Goal: Task Accomplishment & Management: Manage account settings

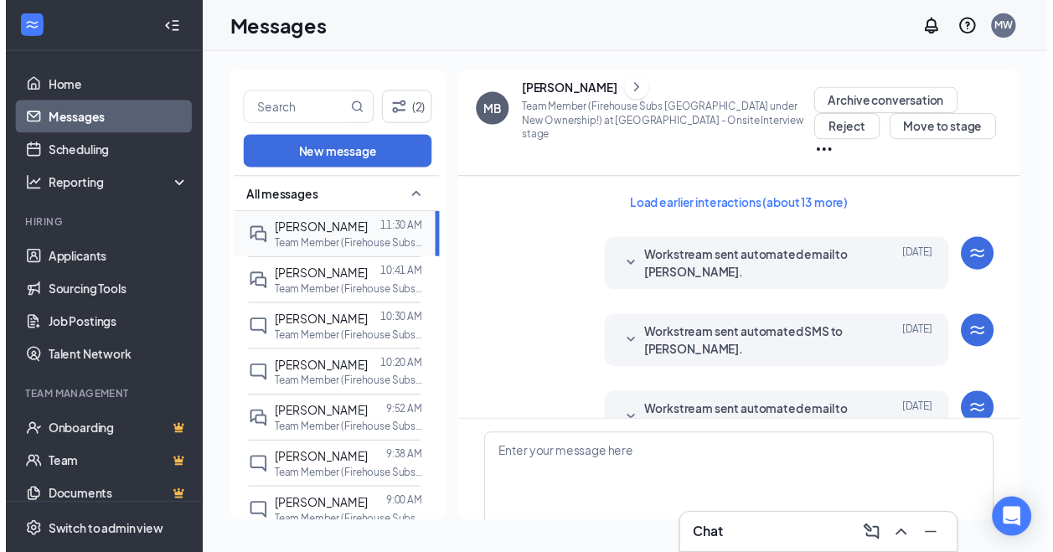
scroll to position [574, 0]
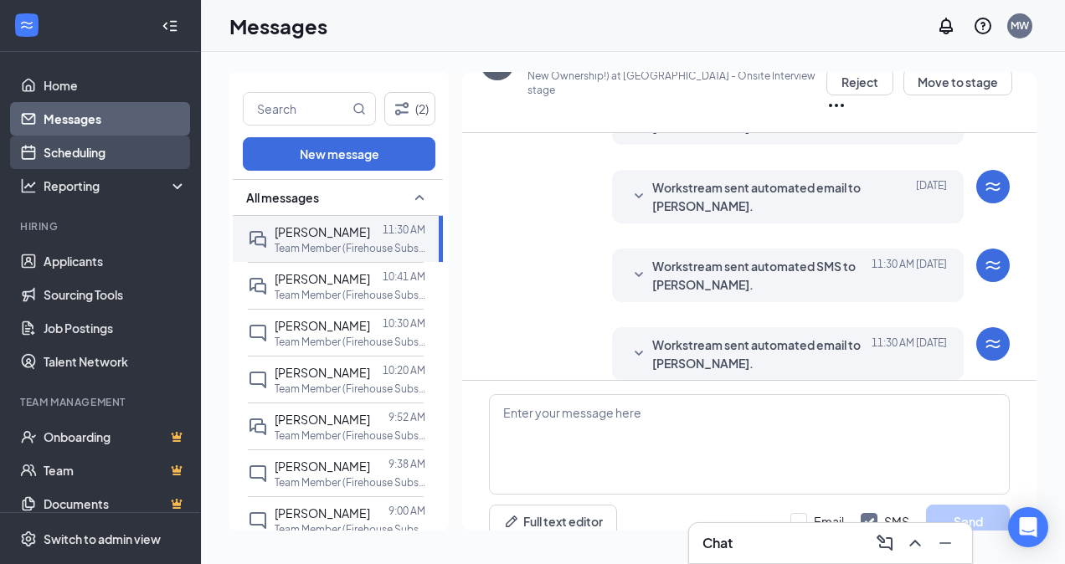
click at [103, 157] on link "Scheduling" at bounding box center [115, 152] width 143 height 33
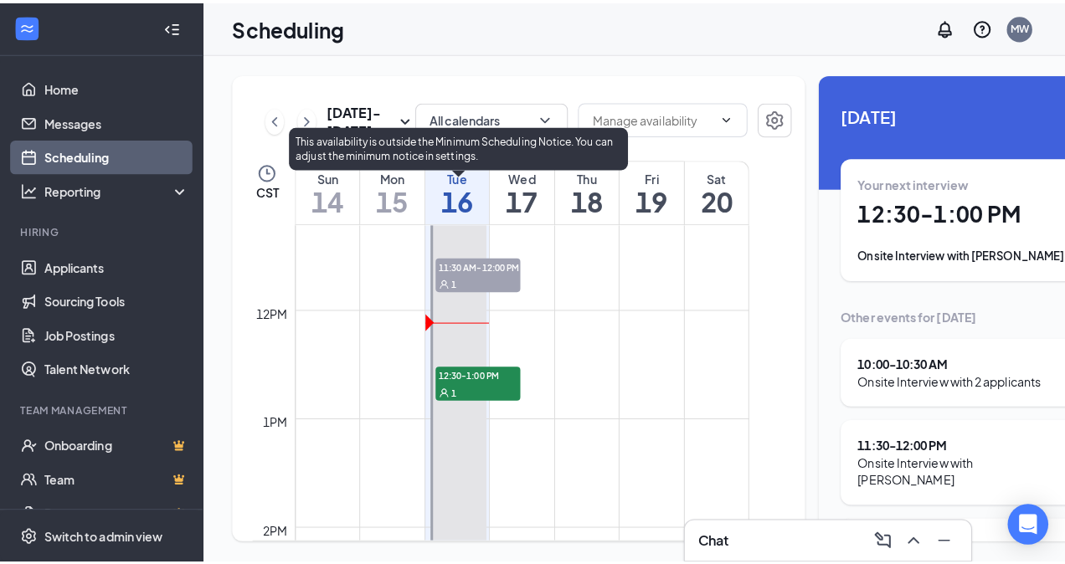
scroll to position [1256, 0]
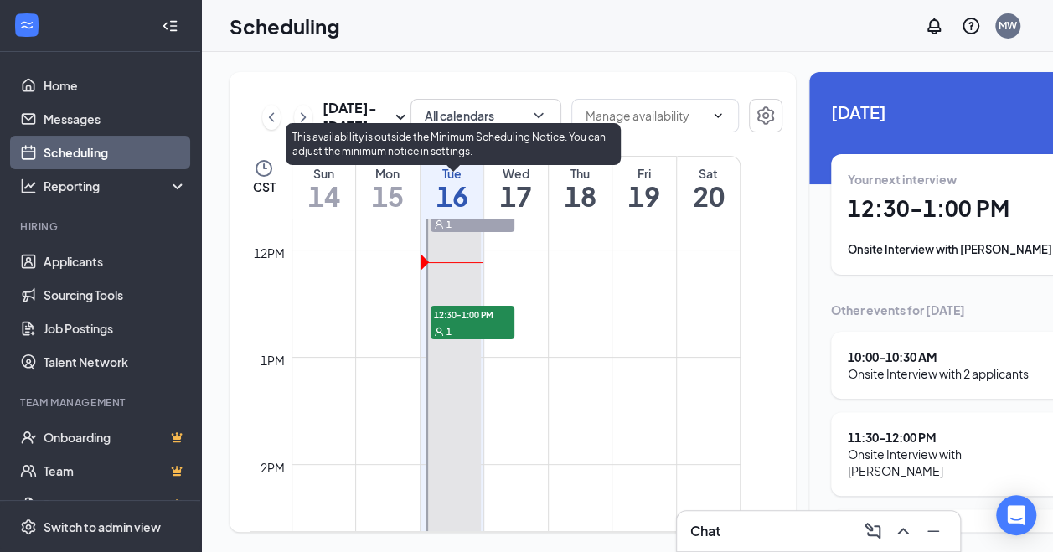
click at [457, 339] on div "1" at bounding box center [472, 330] width 84 height 17
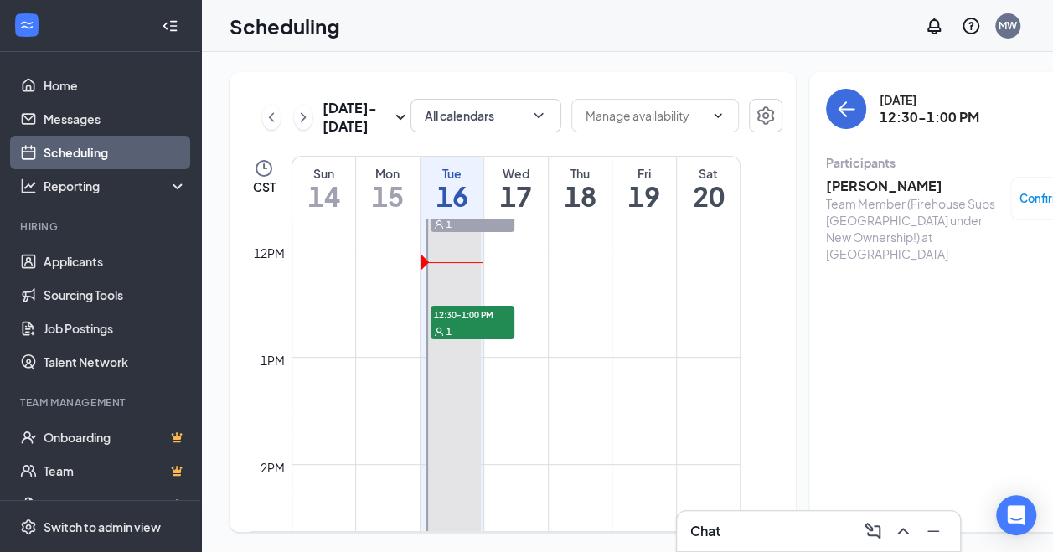
click at [837, 188] on h3 "[PERSON_NAME]" at bounding box center [914, 186] width 176 height 18
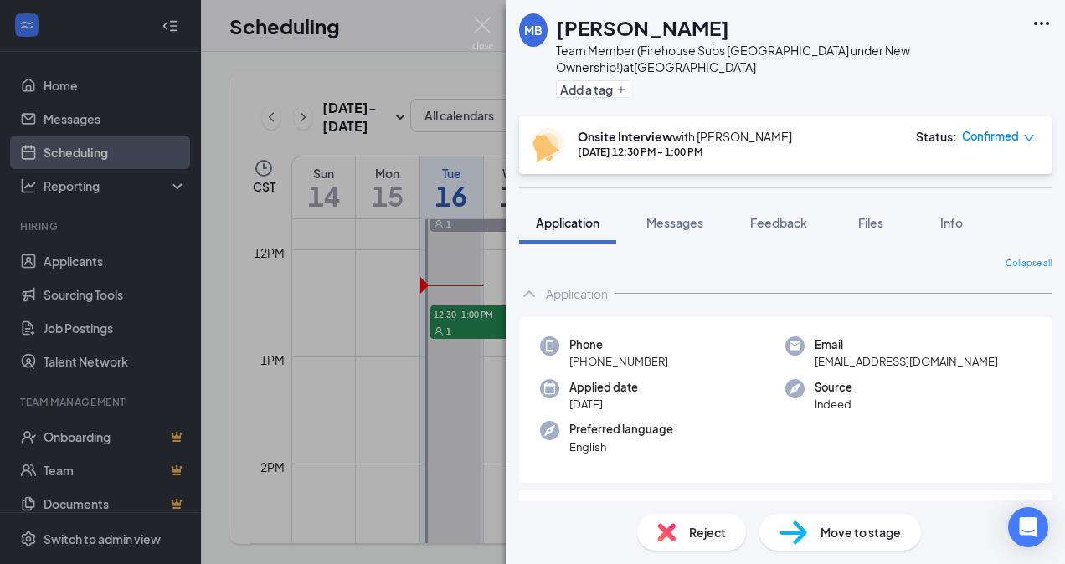
click at [676, 166] on div "MB [PERSON_NAME] Team Member (Firehouse Subs [GEOGRAPHIC_DATA] under New Owners…" at bounding box center [785, 282] width 559 height 564
click at [938, 214] on div "Info" at bounding box center [951, 222] width 33 height 17
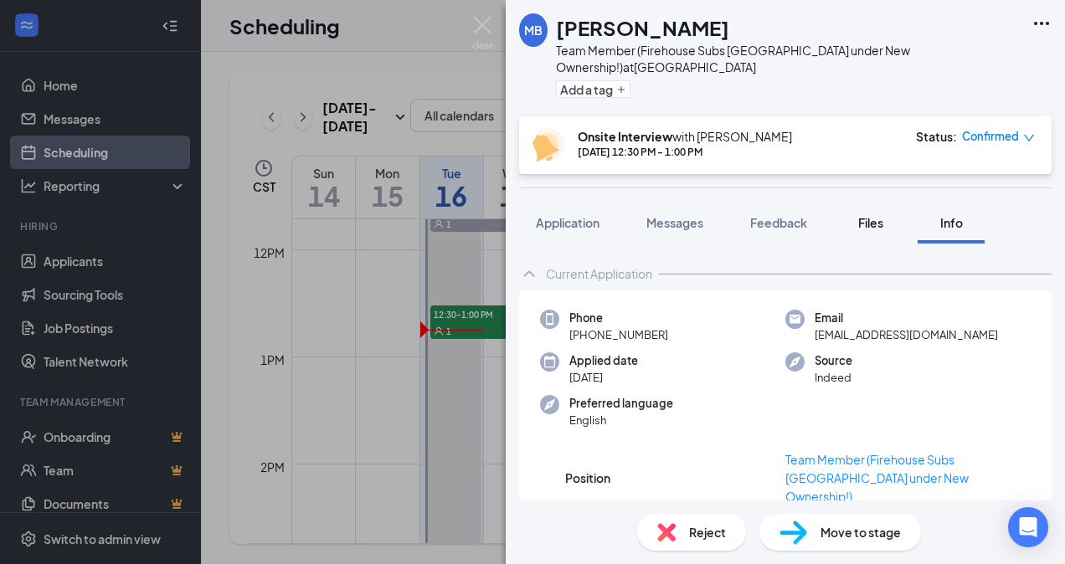
click at [873, 215] on span "Files" at bounding box center [870, 222] width 25 height 15
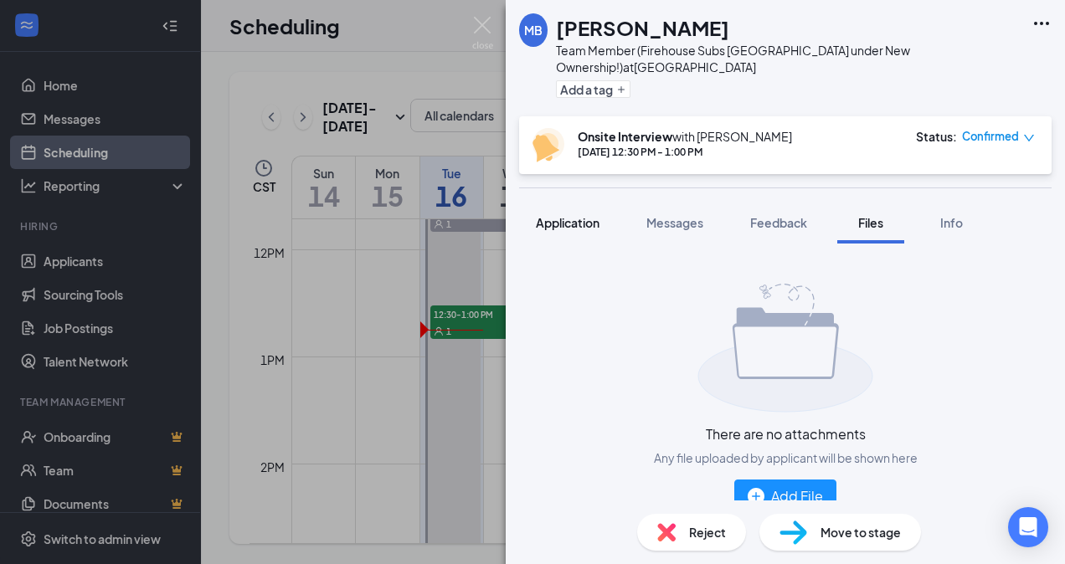
click at [579, 215] on span "Application" at bounding box center [568, 222] width 64 height 15
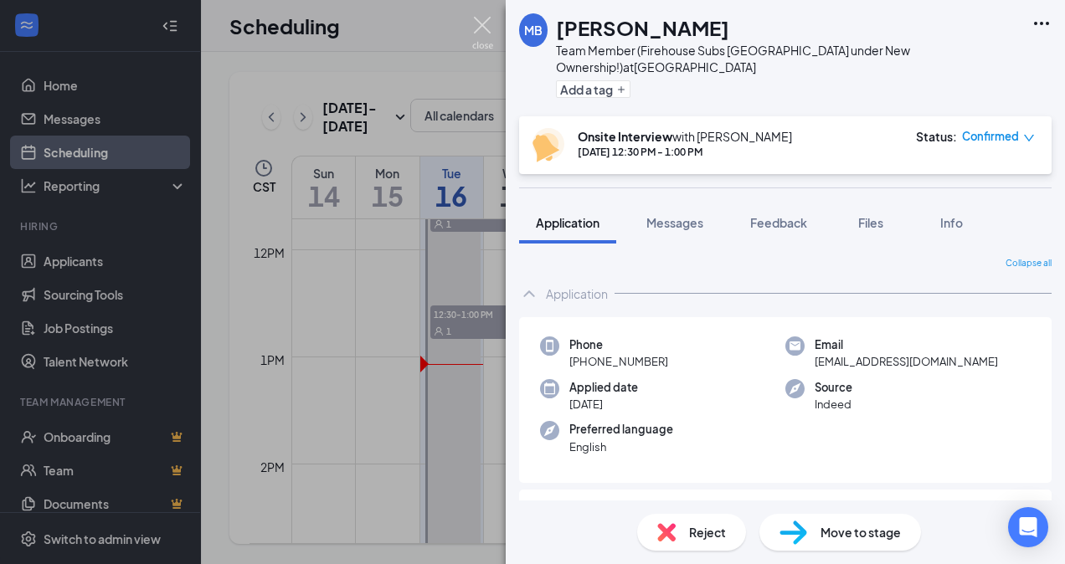
click at [486, 27] on img at bounding box center [482, 33] width 21 height 33
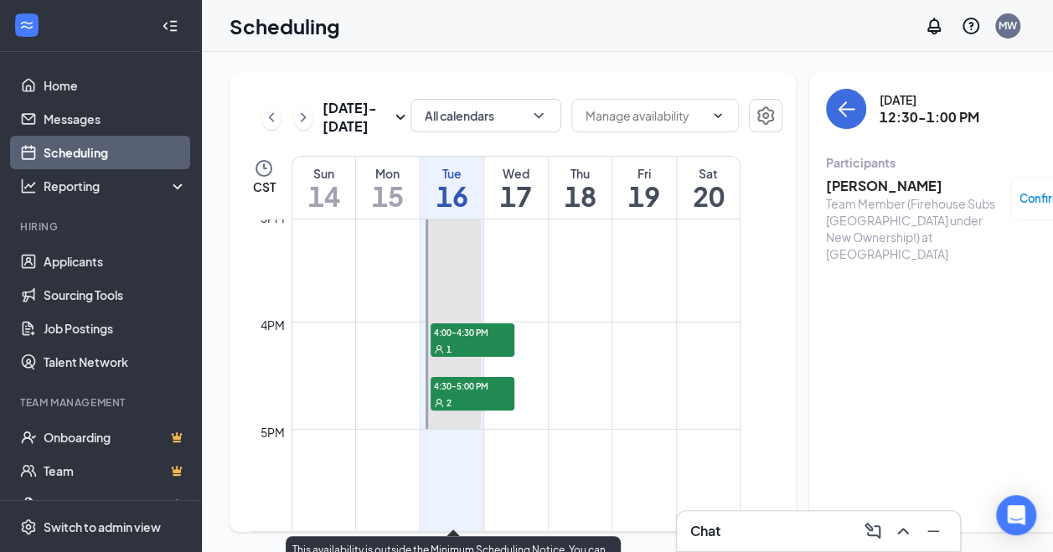
scroll to position [1613, 0]
